Goal: Information Seeking & Learning: Learn about a topic

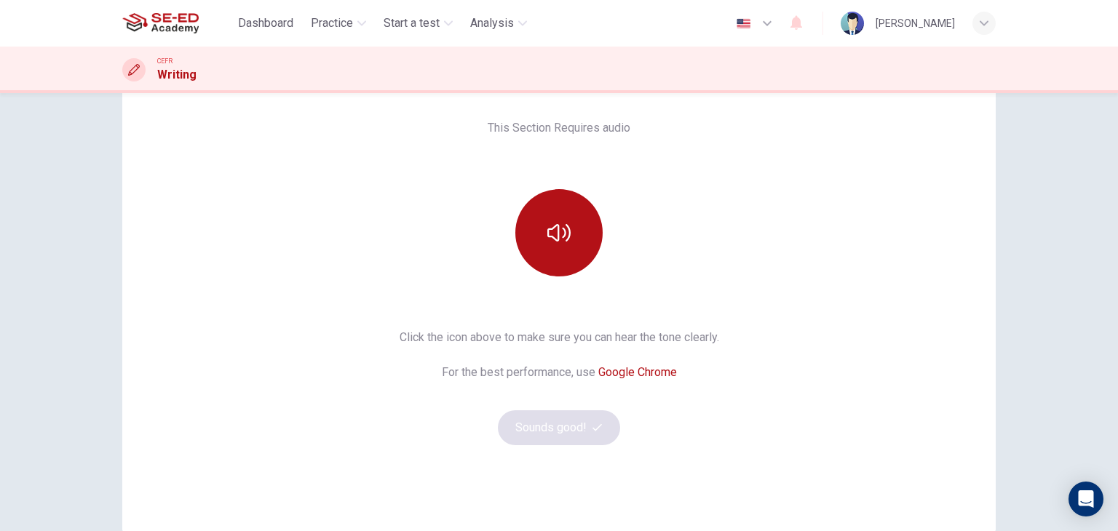
scroll to position [172, 0]
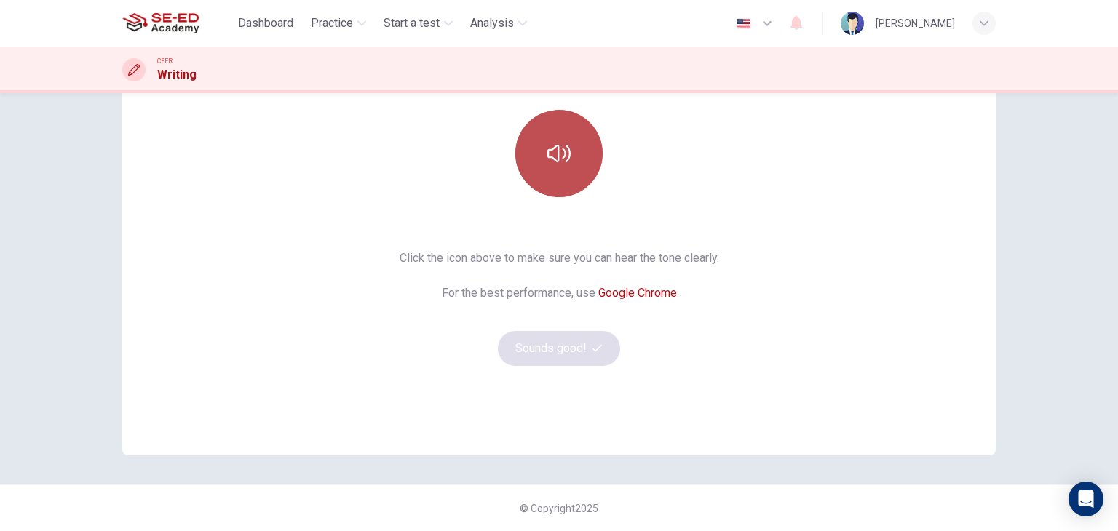
click at [580, 175] on button "button" at bounding box center [558, 153] width 87 height 87
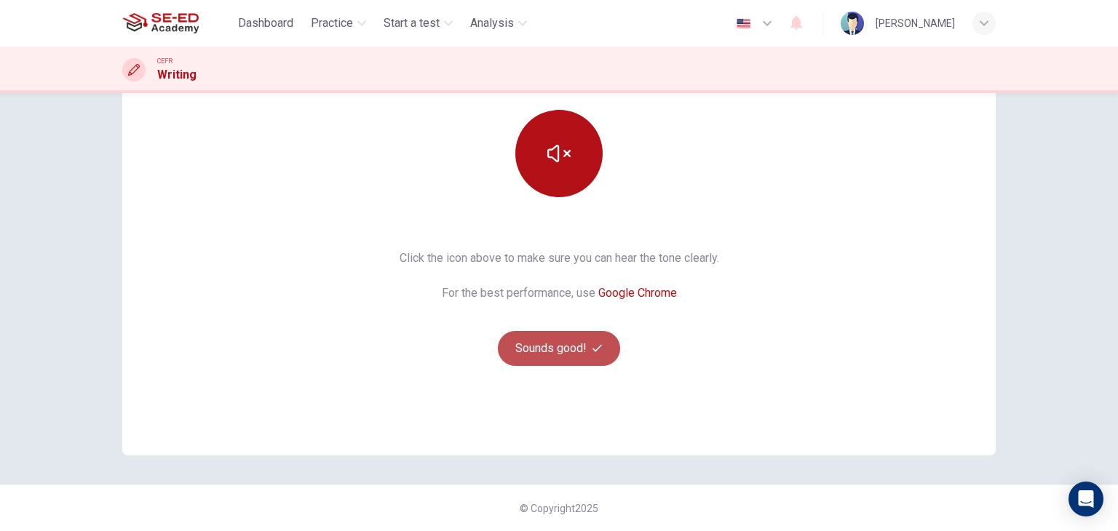
click at [601, 345] on button "Sounds good!" at bounding box center [559, 348] width 122 height 35
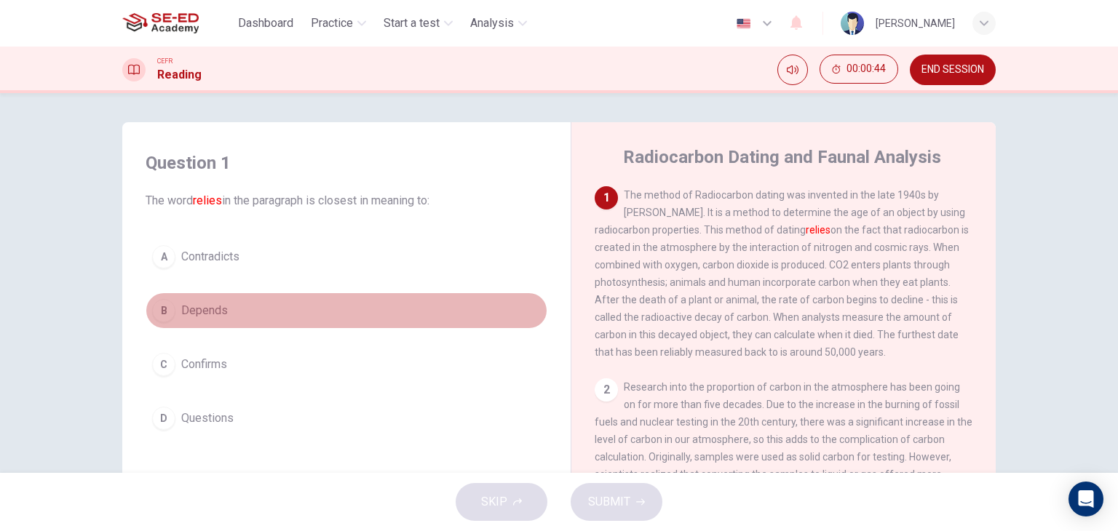
click at [159, 300] on div "B" at bounding box center [163, 310] width 23 height 23
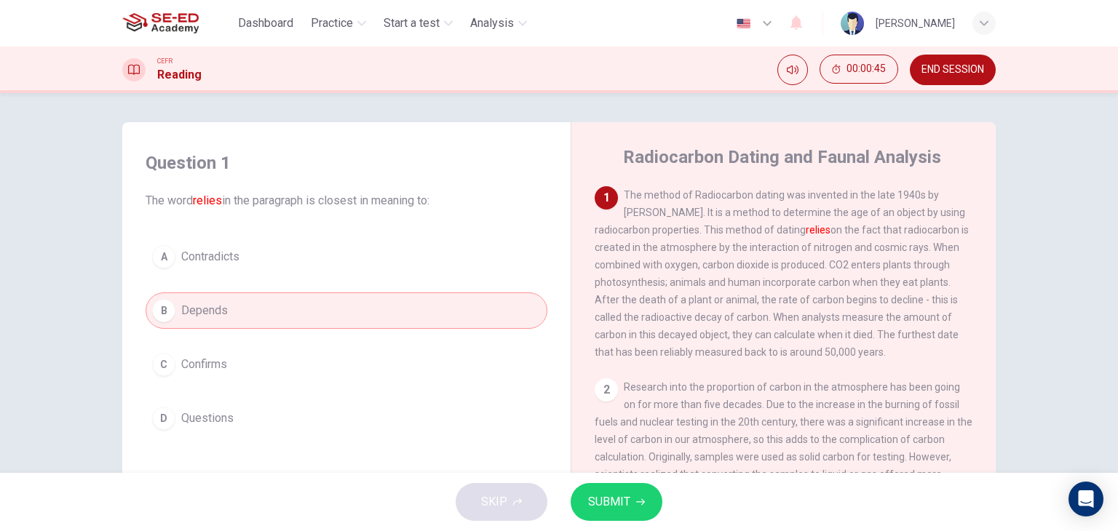
click at [590, 496] on span "SUBMIT" at bounding box center [609, 502] width 42 height 20
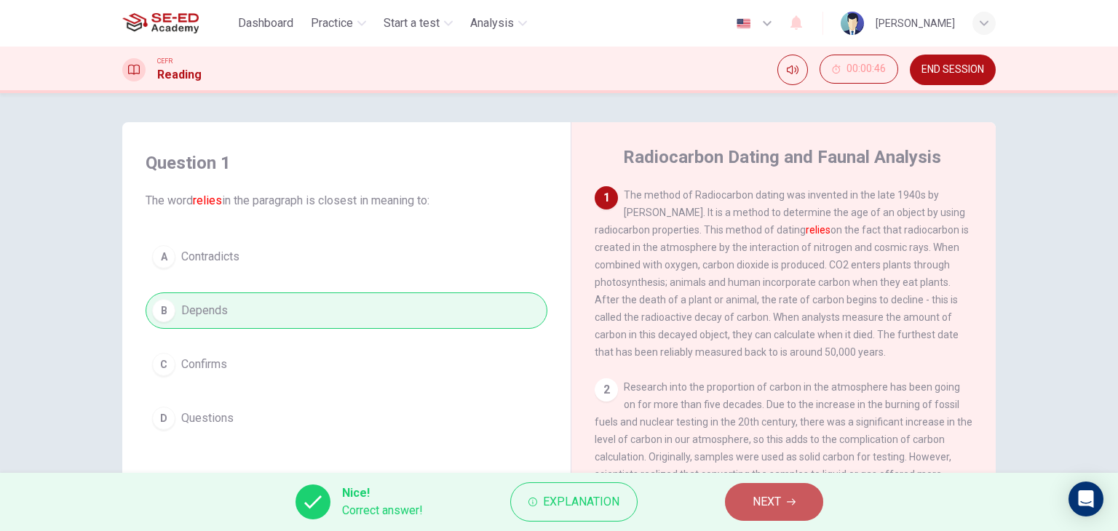
click at [795, 493] on button "NEXT" at bounding box center [774, 502] width 98 height 38
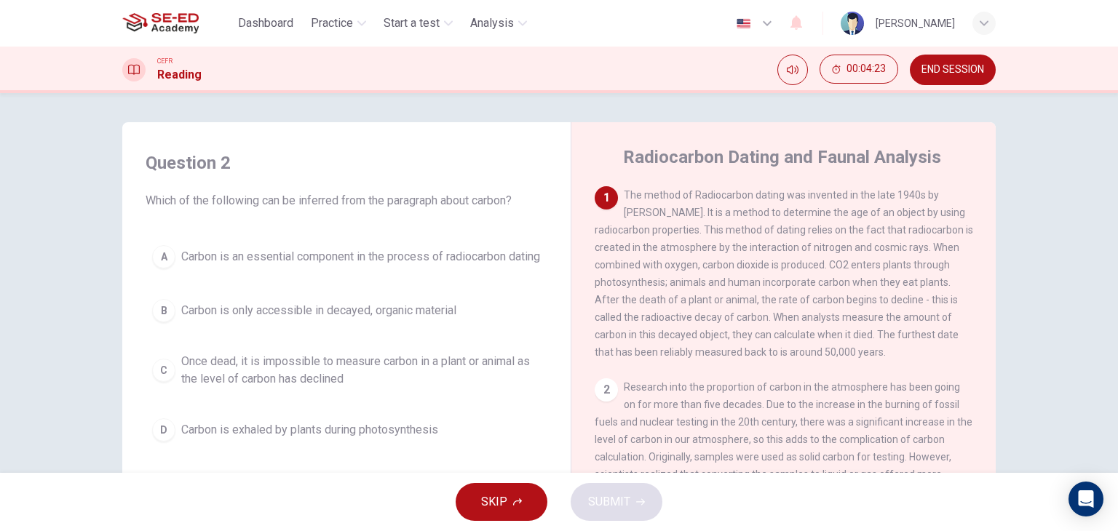
click at [461, 374] on div "A Carbon is an essential component in the process of radiocarbon dating B Carbo…" at bounding box center [347, 344] width 402 height 210
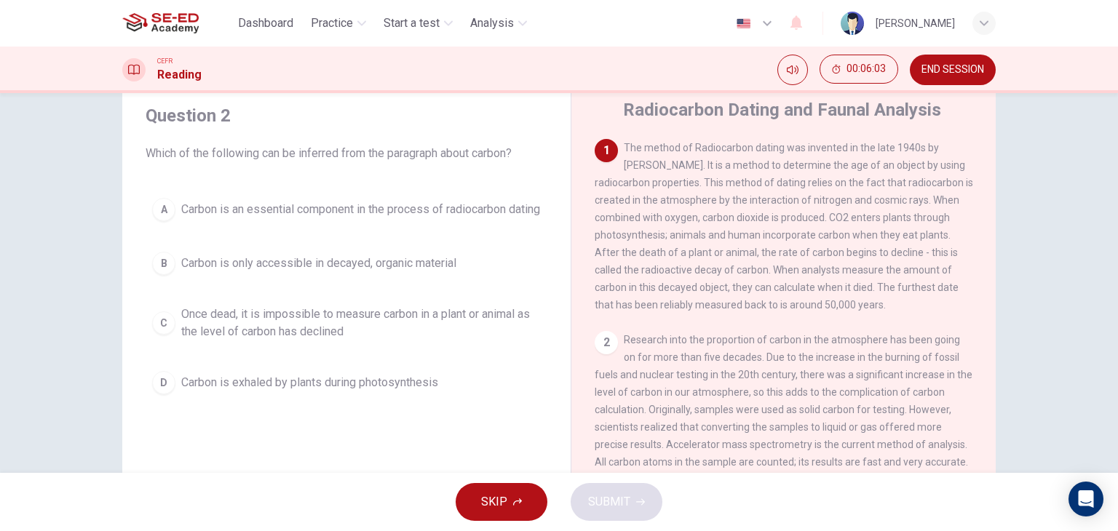
scroll to position [73, 0]
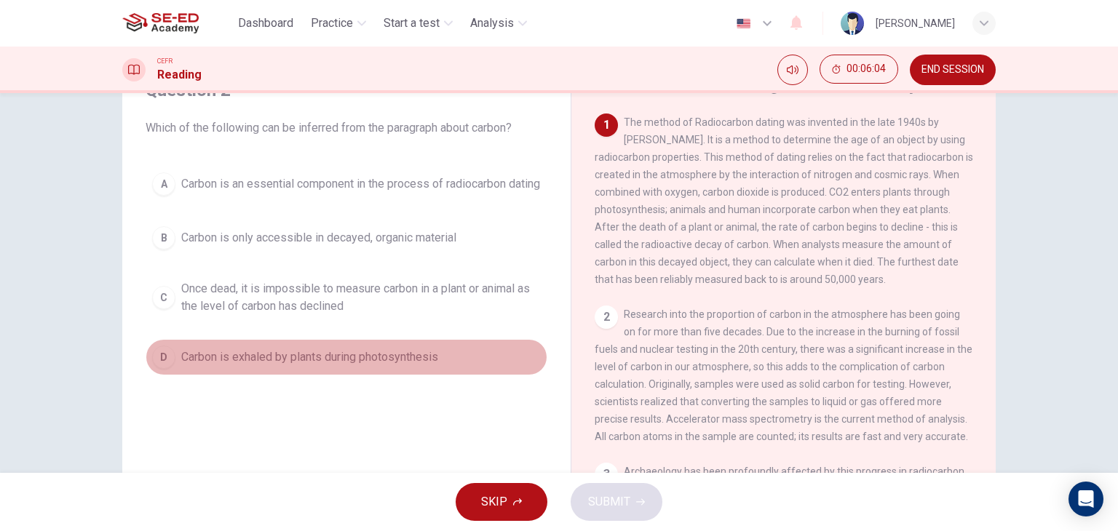
click at [167, 369] on div "D" at bounding box center [163, 357] width 23 height 23
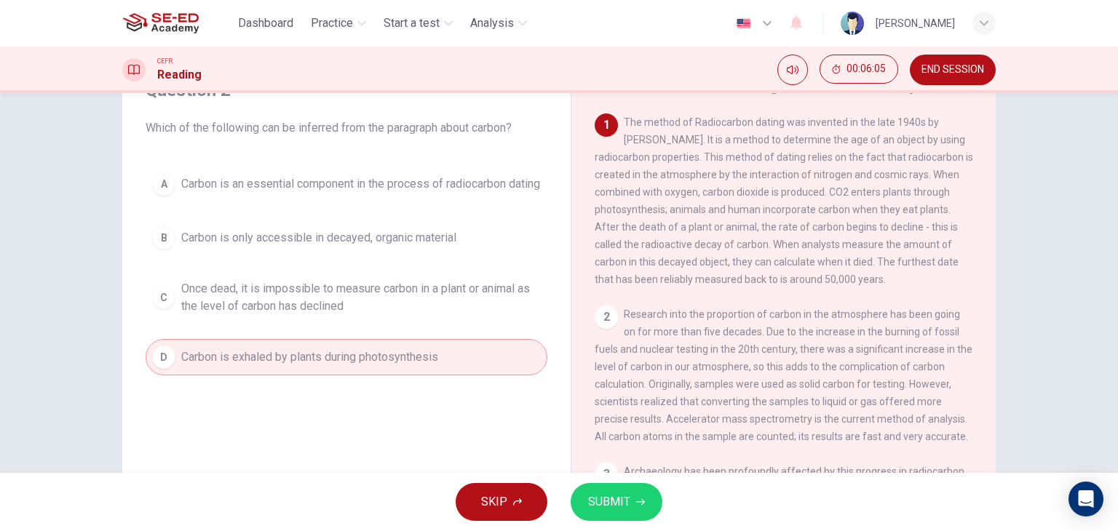
click at [599, 490] on button "SUBMIT" at bounding box center [616, 502] width 92 height 38
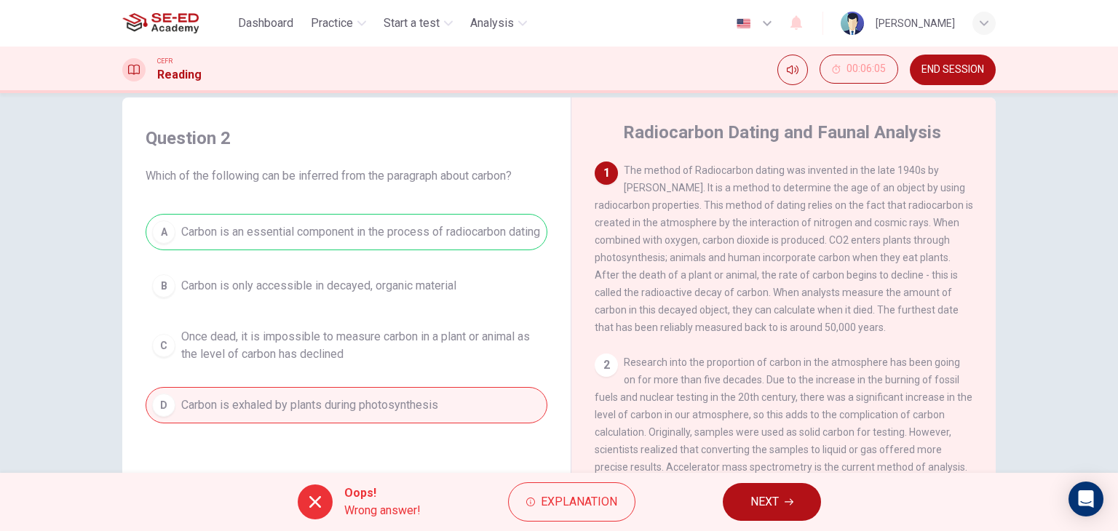
scroll to position [0, 0]
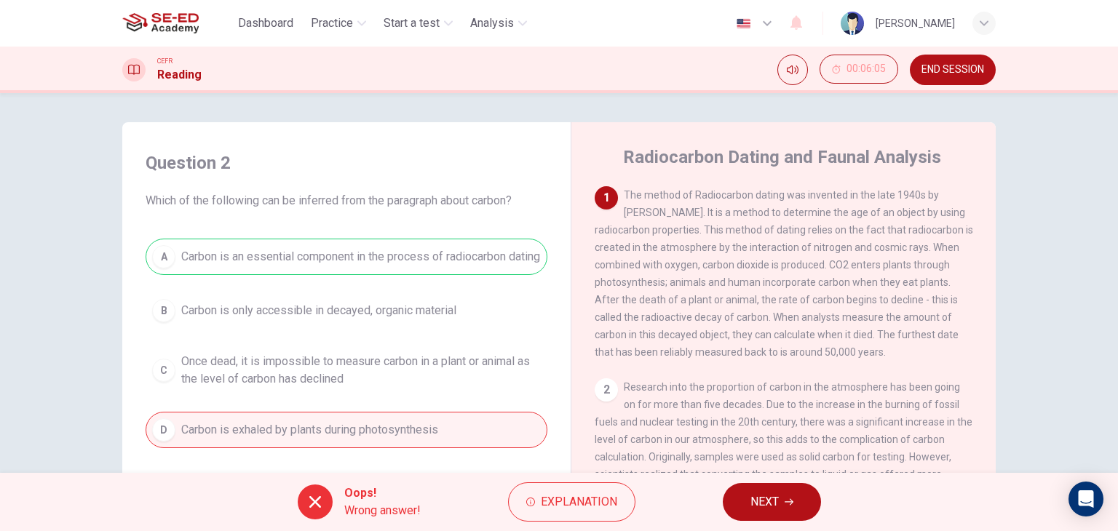
click at [756, 490] on button "NEXT" at bounding box center [772, 502] width 98 height 38
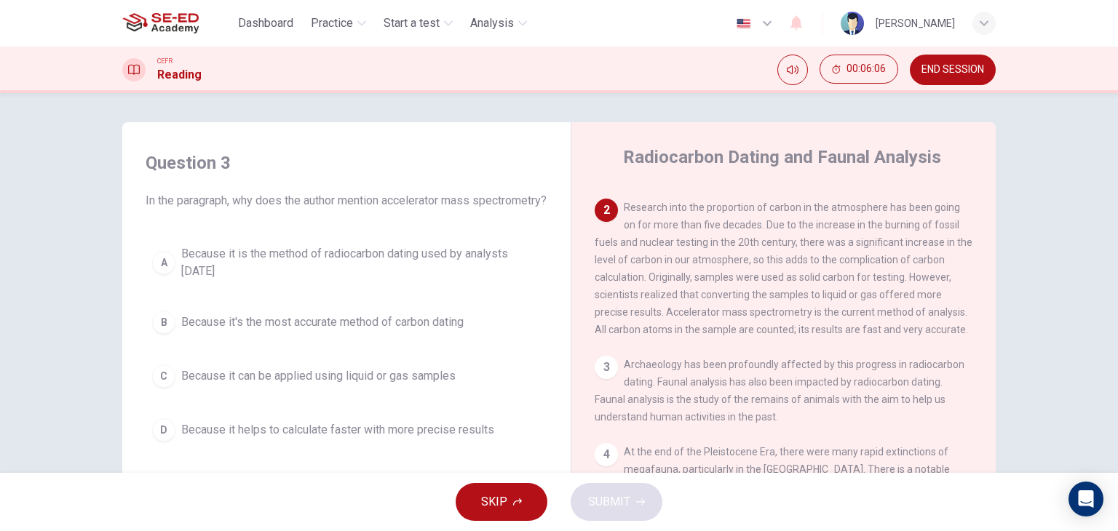
scroll to position [146, 0]
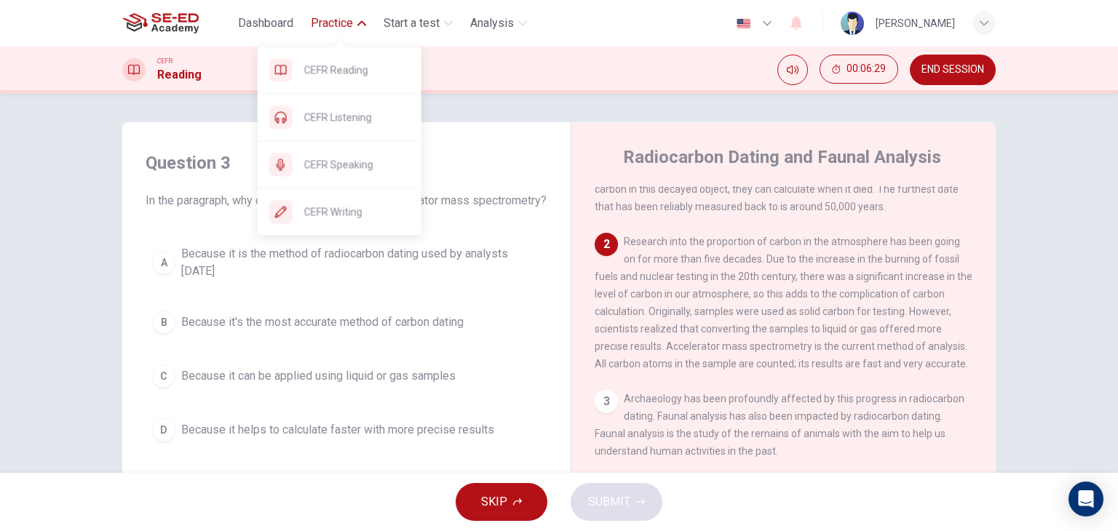
click at [333, 15] on span "Practice" at bounding box center [332, 23] width 42 height 17
click at [328, 112] on span "CEFR Listening" at bounding box center [357, 116] width 106 height 17
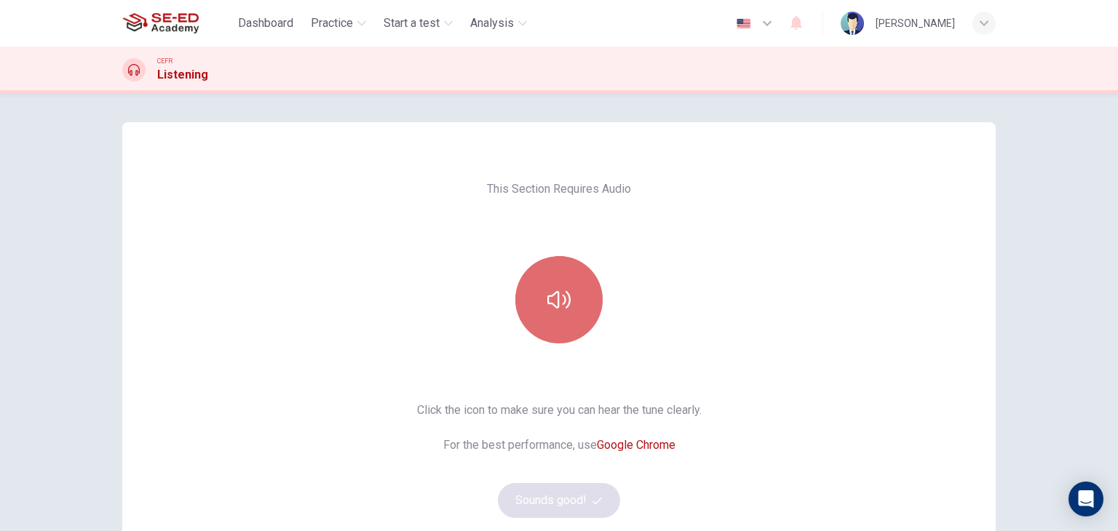
click at [560, 274] on button "button" at bounding box center [558, 299] width 87 height 87
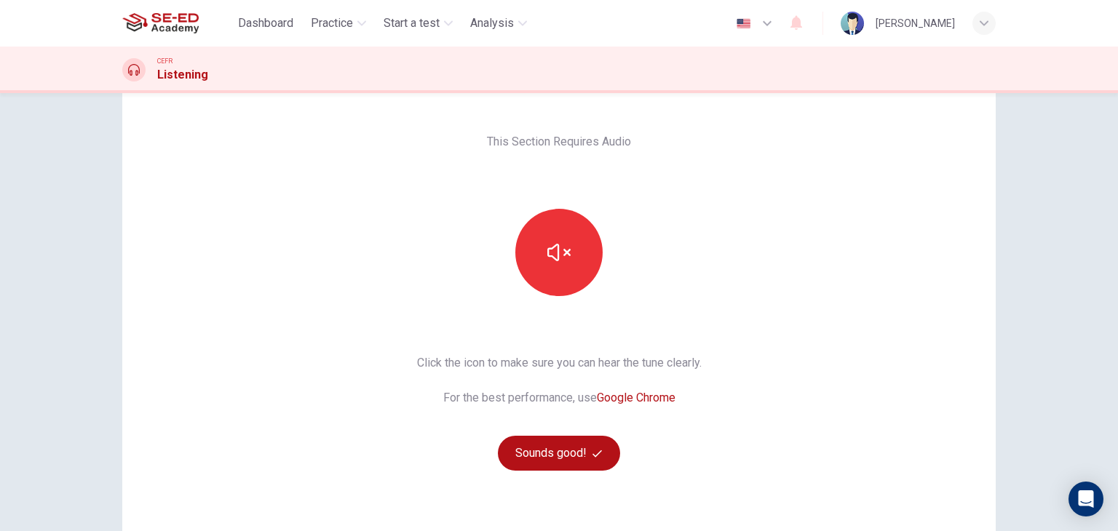
scroll to position [73, 0]
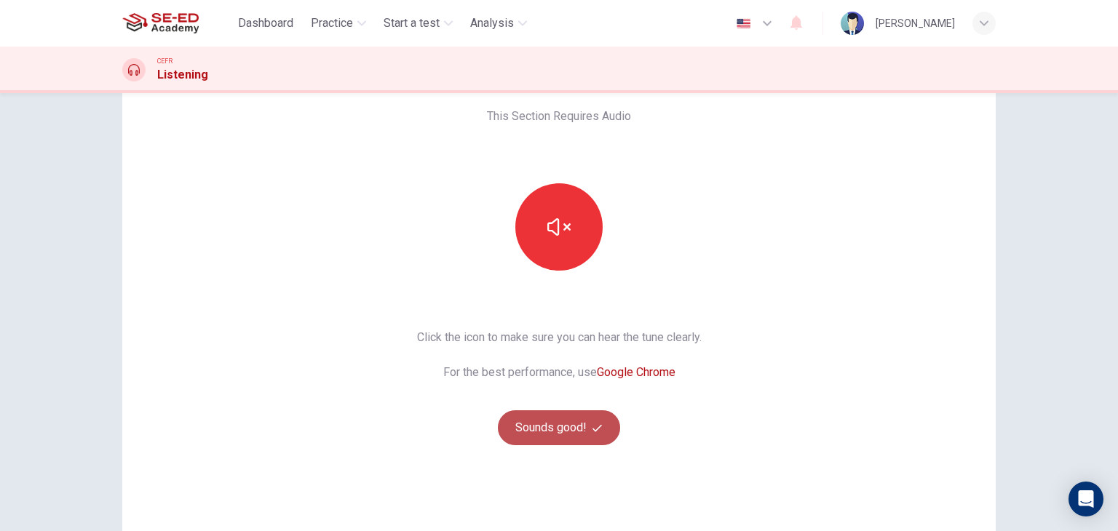
click at [562, 410] on button "Sounds good!" at bounding box center [559, 427] width 122 height 35
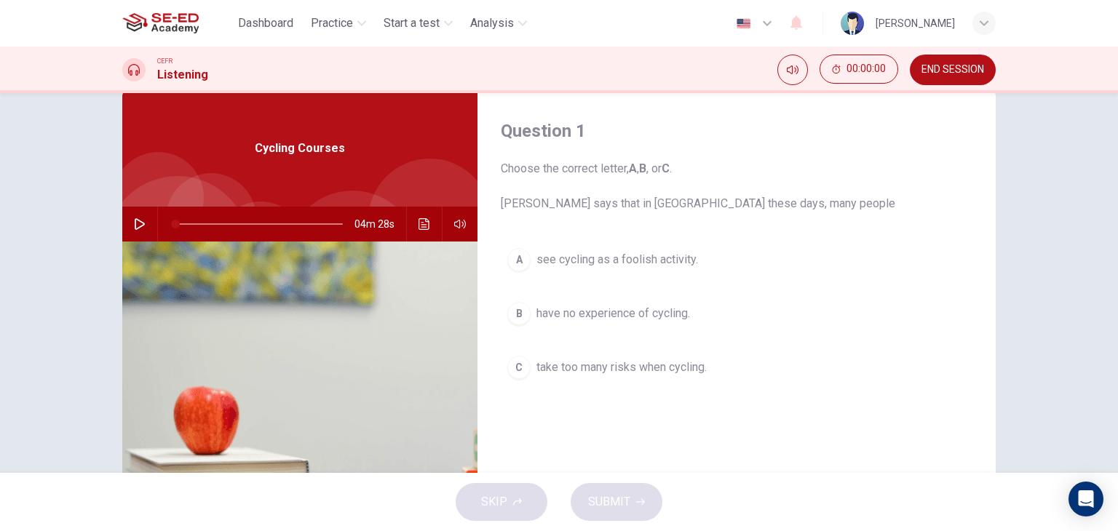
scroll to position [0, 0]
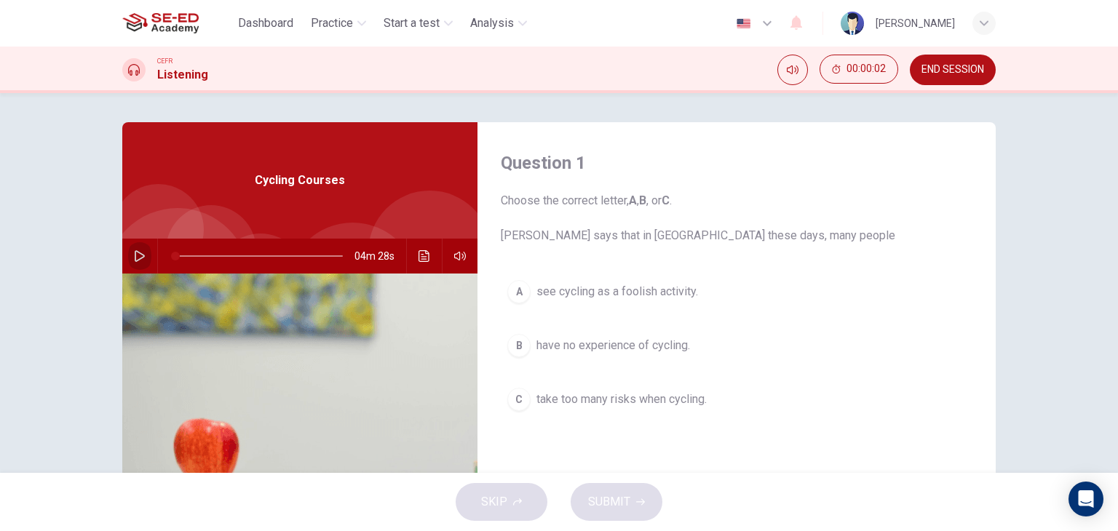
click at [135, 259] on icon "button" at bounding box center [140, 256] width 10 height 12
type input "0"
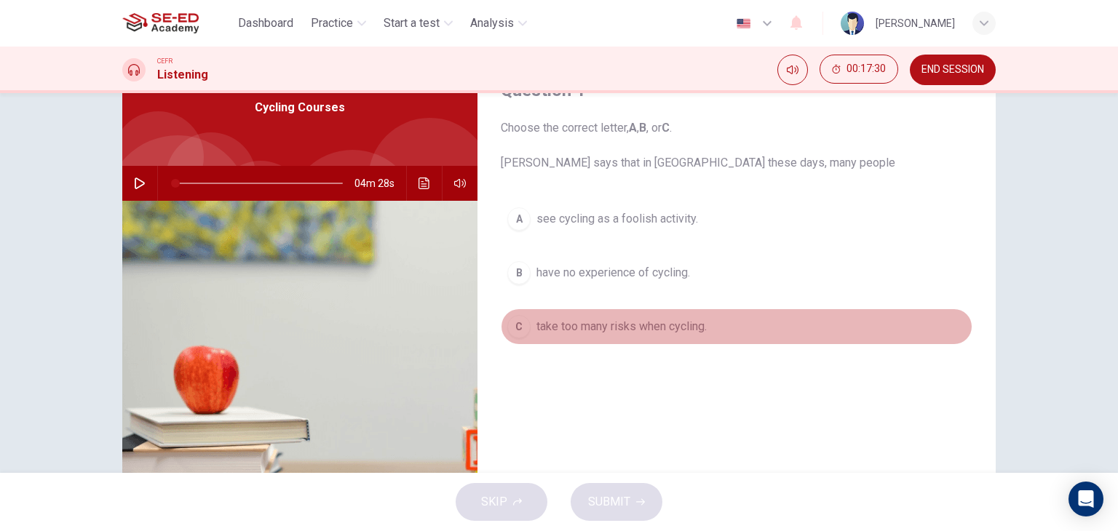
click at [514, 317] on div "C" at bounding box center [518, 326] width 23 height 23
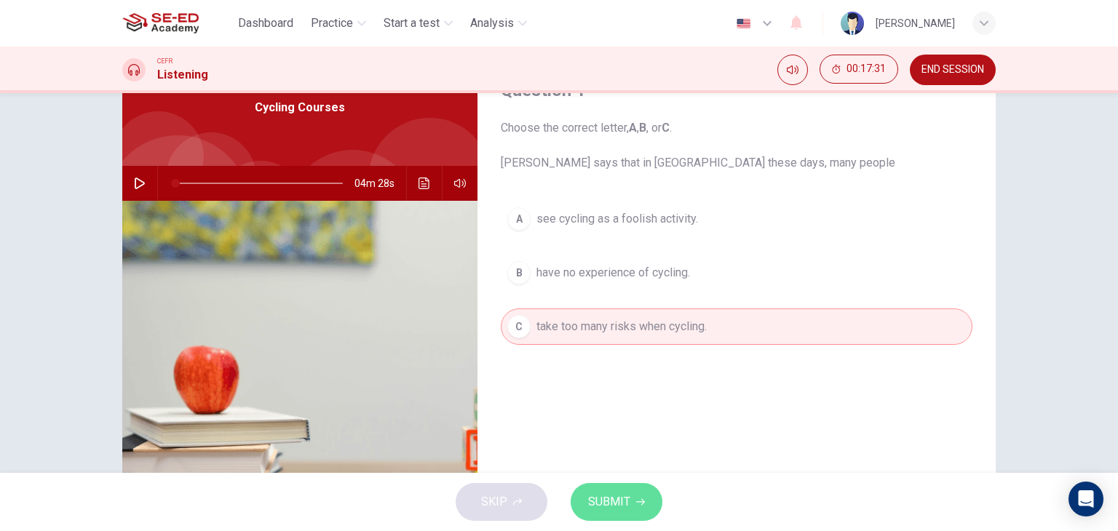
click at [604, 511] on span "SUBMIT" at bounding box center [609, 502] width 42 height 20
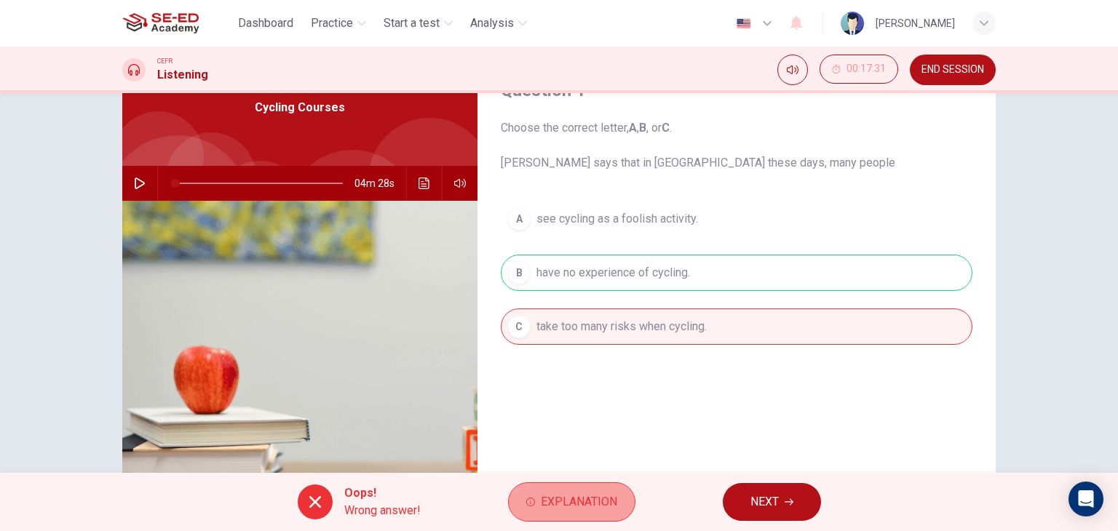
click at [605, 509] on span "Explanation" at bounding box center [579, 502] width 76 height 20
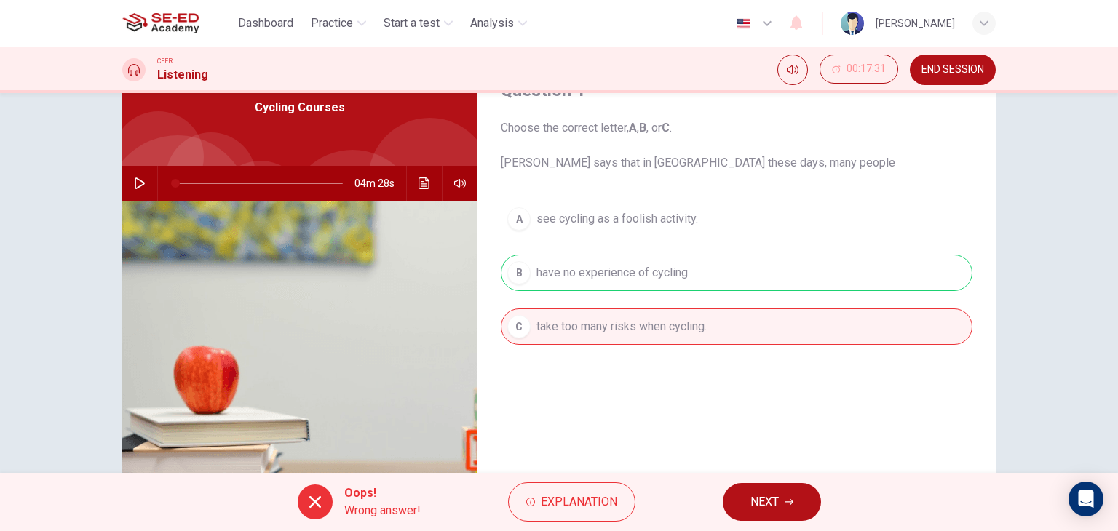
click at [768, 506] on span "NEXT" at bounding box center [764, 502] width 28 height 20
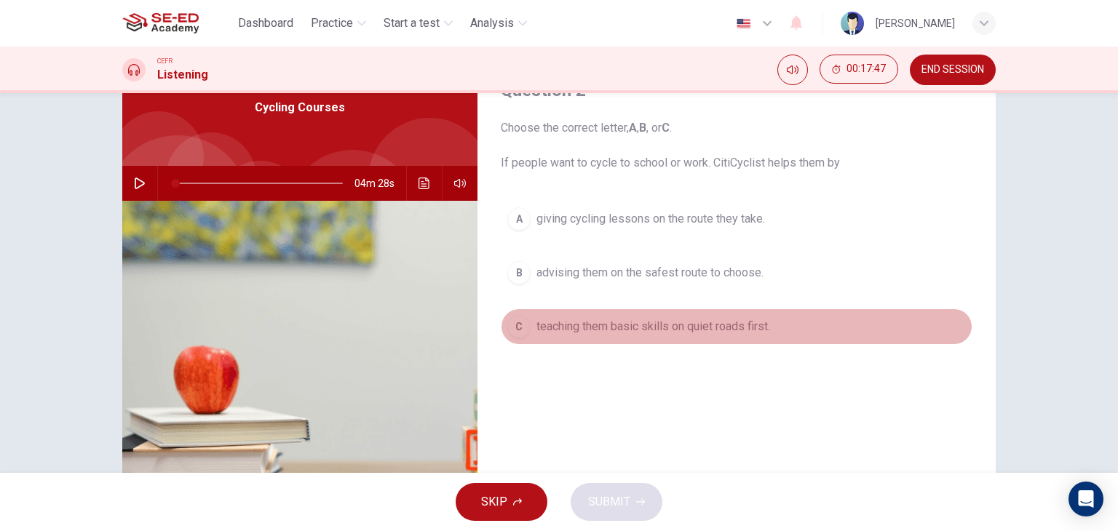
click at [541, 313] on button "C teaching them basic skills on quiet roads first." at bounding box center [737, 327] width 472 height 36
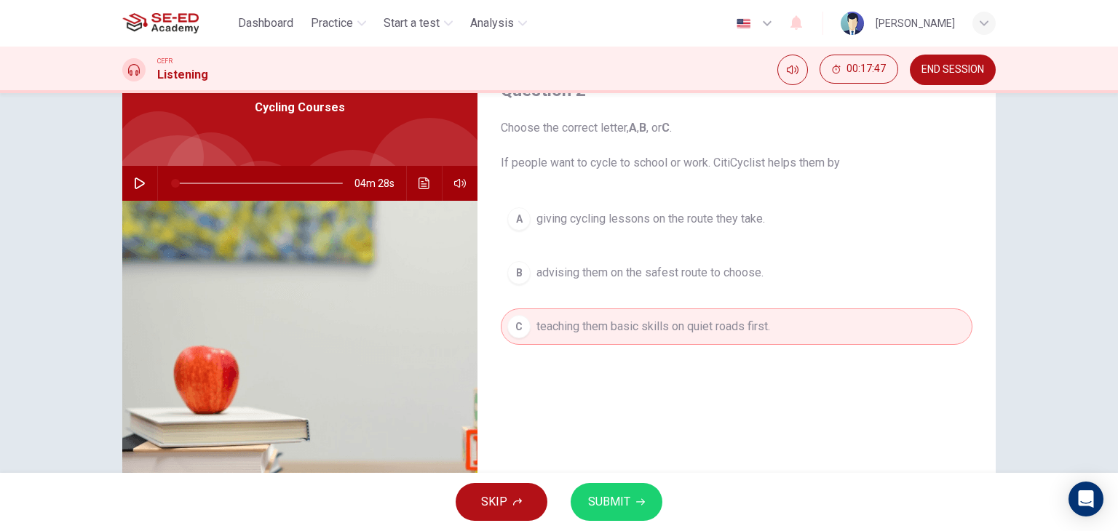
click at [625, 488] on button "SUBMIT" at bounding box center [616, 502] width 92 height 38
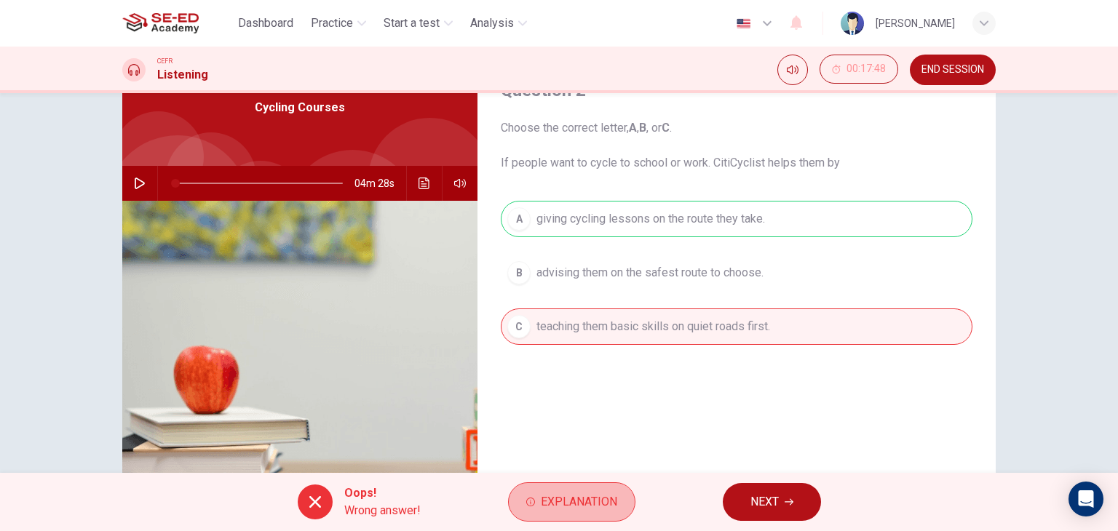
click at [625, 488] on button "Explanation" at bounding box center [571, 501] width 127 height 39
